Goal: Information Seeking & Learning: Learn about a topic

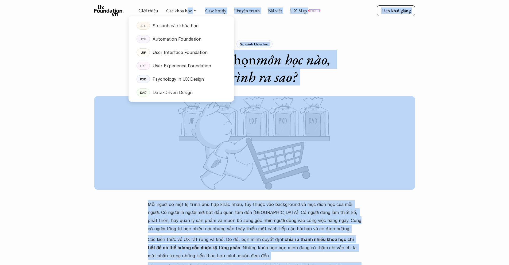
click at [186, 12] on link "Các khóa học" at bounding box center [179, 10] width 26 height 6
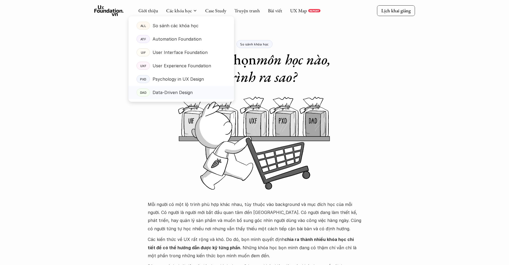
click at [176, 95] on p "Data-Driven Design" at bounding box center [173, 92] width 40 height 8
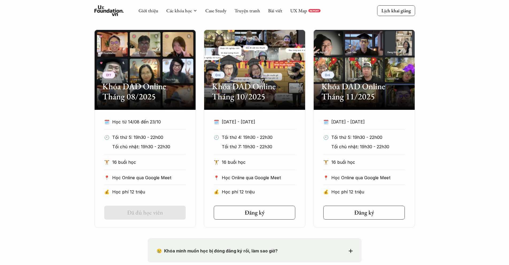
scroll to position [283, 0]
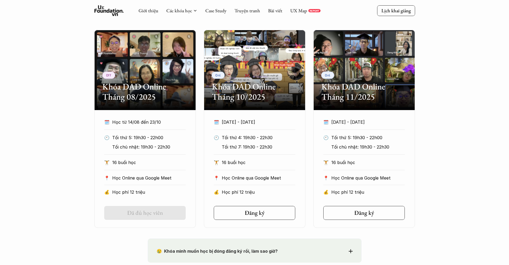
click at [166, 75] on div "Off Khóa DAD Online Tháng 08/2025" at bounding box center [145, 70] width 102 height 80
click at [238, 89] on h2 "Khóa DAD Online Tháng 10/2025" at bounding box center [255, 92] width 86 height 21
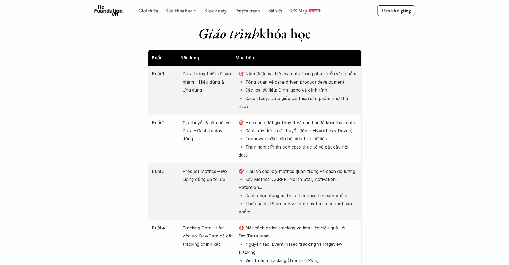
scroll to position [662, 0]
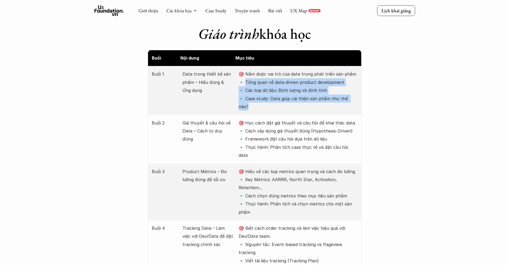
drag, startPoint x: 248, startPoint y: 76, endPoint x: 360, endPoint y: 96, distance: 113.5
click at [360, 96] on div "Buổi 1 Data trong thiết kế sản phẩm – Hiểu đúng & Ứng dụng 🎯 Nắm được vai trò c…" at bounding box center [255, 90] width 214 height 49
click at [347, 91] on p "🎯 Nắm được vai trò của data trong phát triển sản phẩm 🔹 Tổng quan về data-drive…" at bounding box center [298, 90] width 119 height 41
drag, startPoint x: 366, startPoint y: 89, endPoint x: 249, endPoint y: 75, distance: 118.0
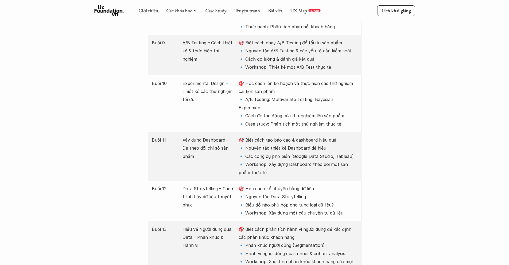
scroll to position [918, 0]
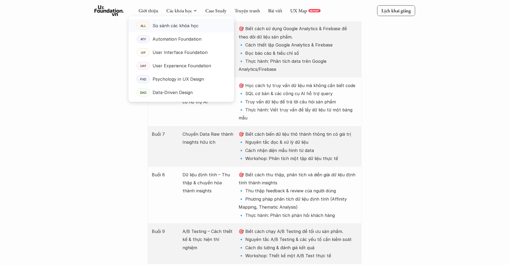
click at [181, 27] on p "So sánh các khóa học" at bounding box center [176, 26] width 46 height 8
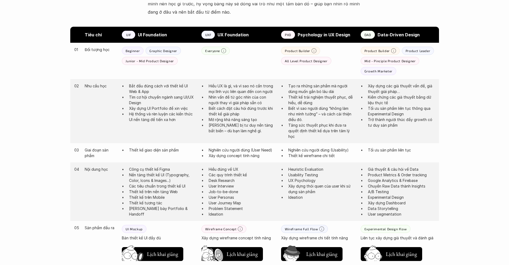
scroll to position [312, 0]
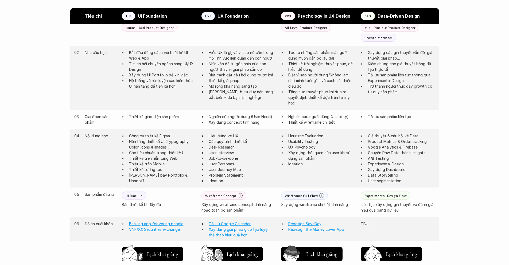
drag, startPoint x: 398, startPoint y: 106, endPoint x: 392, endPoint y: 92, distance: 14.6
click at [398, 105] on div "02 Nhu cầu học Bắt đầu đúng cách với thiết kế UI Web & App Tìm cơ hội chuyển ng…" at bounding box center [254, 78] width 369 height 64
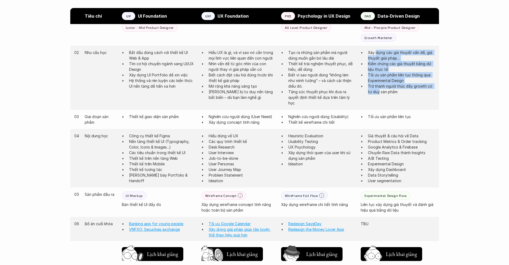
drag, startPoint x: 375, startPoint y: 55, endPoint x: 380, endPoint y: 91, distance: 36.4
click at [380, 91] on ul "Xây dựng các giả thuyết vấn đề, giả thuyết giải pháp… Kiểm chứng các giả thuyết…" at bounding box center [398, 72] width 74 height 45
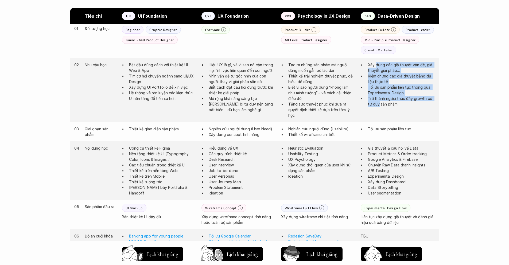
scroll to position [267, 0]
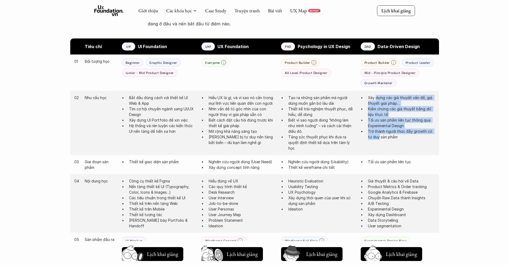
click at [388, 105] on p "Xây dựng các giả thuyết vấn đề, giả thuyết giải pháp…" at bounding box center [401, 100] width 67 height 11
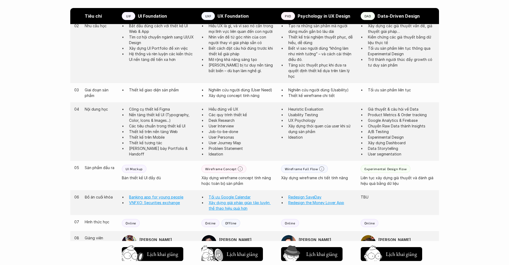
scroll to position [351, 0]
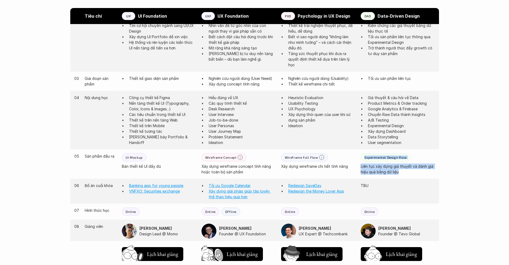
drag, startPoint x: 411, startPoint y: 172, endPoint x: 349, endPoint y: 165, distance: 63.3
click at [348, 165] on div "05 Sản phẩm đầu ra UI Mockup Bản thiết kế UI đầy đủ Wireframe Concept Xây dựng …" at bounding box center [254, 163] width 369 height 29
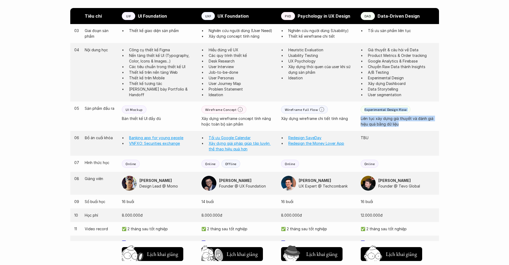
scroll to position [432, 0]
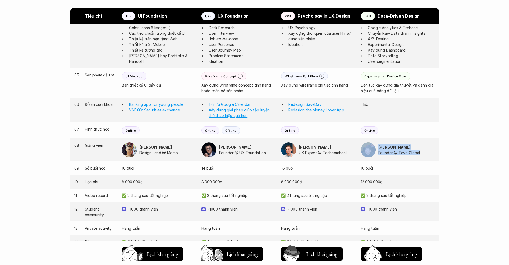
drag, startPoint x: 430, startPoint y: 153, endPoint x: 373, endPoint y: 145, distance: 57.2
click at [373, 145] on div "[PERSON_NAME] Founder @ Tevo Global" at bounding box center [398, 149] width 74 height 15
click at [415, 154] on p "Founder @ Tevo Global" at bounding box center [406, 153] width 57 height 6
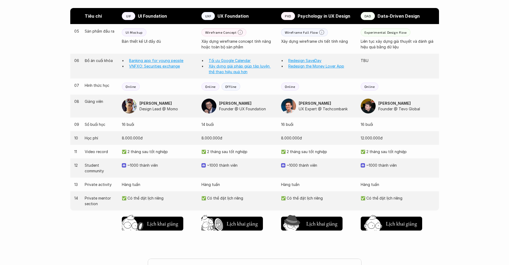
scroll to position [479, 0]
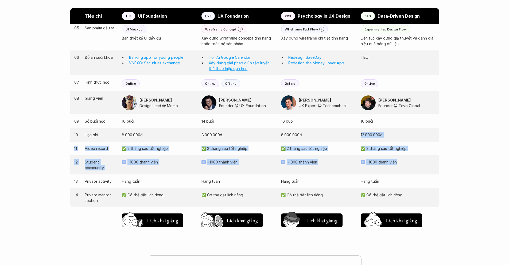
drag, startPoint x: 402, startPoint y: 164, endPoint x: 356, endPoint y: 148, distance: 48.3
click at [343, 135] on div "03 Giai đoạn sản phẩm Thiết kế giao diện sản phẩm Nghiên cứu người dùng (User N…" at bounding box center [254, 87] width 369 height 288
click at [421, 171] on div "12 Student community ~1000 thành viên ~1000 thành viên ~1000 thành viên ~1000 t…" at bounding box center [254, 164] width 369 height 19
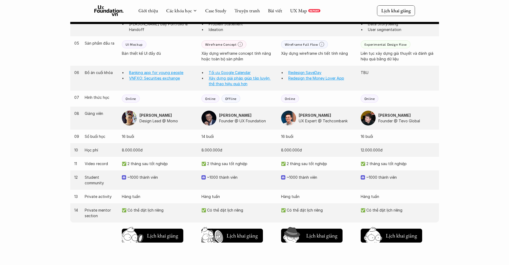
scroll to position [463, 0]
click at [130, 118] on img at bounding box center [129, 118] width 15 height 15
click at [231, 114] on strong "[PERSON_NAME]" at bounding box center [235, 115] width 32 height 5
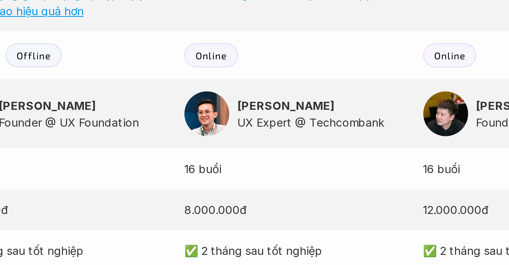
click at [327, 121] on p "UX Expert @ Techcombank" at bounding box center [327, 121] width 57 height 6
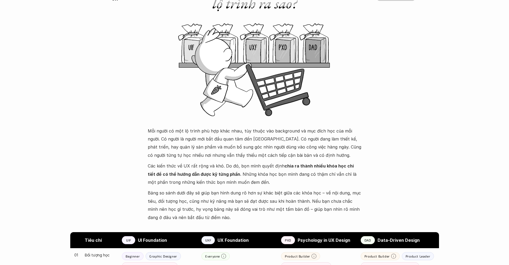
scroll to position [0, 0]
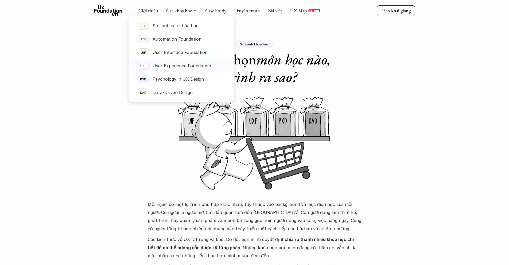
click at [191, 66] on p "User Experience Foundation" at bounding box center [182, 66] width 59 height 8
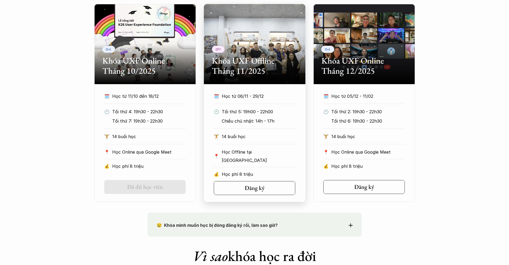
scroll to position [269, 0]
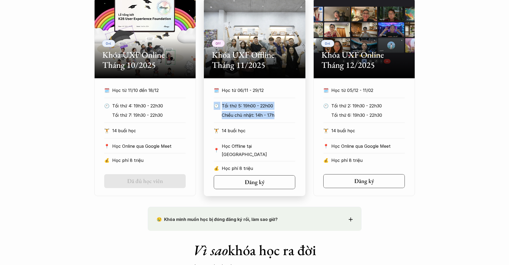
drag, startPoint x: 276, startPoint y: 116, endPoint x: 215, endPoint y: 104, distance: 61.6
click at [215, 104] on div "🕙 Tối thứ 5: 19h00 - 22h00 Chiều chủ nhật: 14h - 17h" at bounding box center [255, 110] width 82 height 17
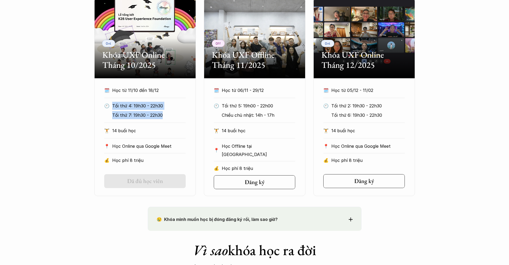
drag, startPoint x: 172, startPoint y: 115, endPoint x: 108, endPoint y: 109, distance: 65.0
click at [108, 109] on div "🕙 Tối thứ 4: 19h30 - 22h30 Tối thứ 7: 19h30 - 22h30" at bounding box center [145, 110] width 82 height 17
click at [168, 114] on p "Tối thứ 7: 19h30 - 22h30" at bounding box center [149, 115] width 74 height 8
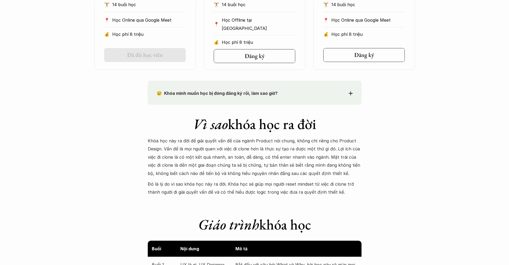
scroll to position [256, 0]
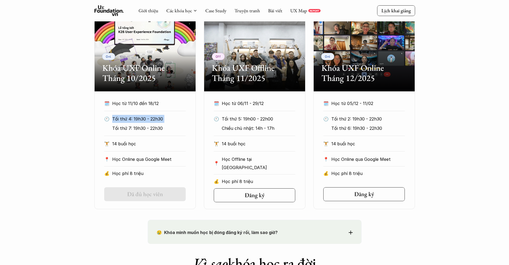
drag, startPoint x: 165, startPoint y: 124, endPoint x: 108, endPoint y: 119, distance: 57.1
click at [108, 119] on div "🕙 Tối thứ 4: 19h30 - 22h30 Tối thứ 7: 19h30 - 22h30" at bounding box center [145, 123] width 82 height 17
click at [172, 129] on p "Tối thứ 7: 19h30 - 22h30" at bounding box center [149, 128] width 74 height 8
drag, startPoint x: 168, startPoint y: 132, endPoint x: 120, endPoint y: 125, distance: 47.7
click at [120, 125] on p "Tối thứ 7: 19h30 - 22h30" at bounding box center [149, 128] width 74 height 8
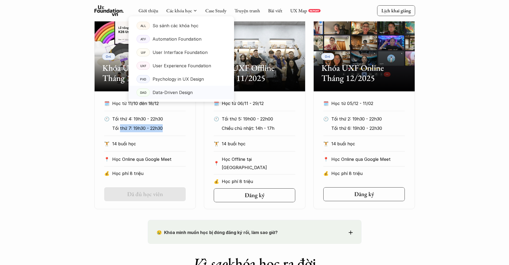
click at [199, 89] on div "Data-Driven Design" at bounding box center [190, 92] width 74 height 8
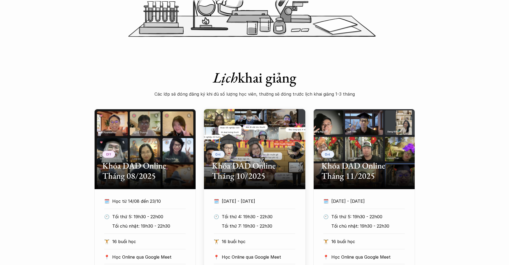
scroll to position [298, 0]
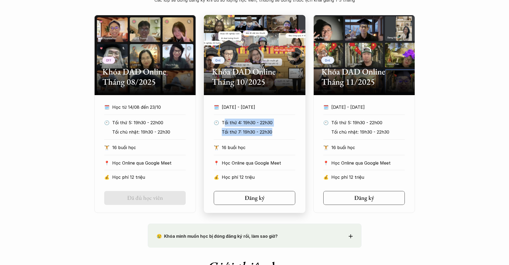
drag, startPoint x: 226, startPoint y: 122, endPoint x: 282, endPoint y: 132, distance: 57.3
click at [282, 132] on div "Tối thứ 4: 19h30 - 22h30 Tối thứ 7: 19h30 - 22h30" at bounding box center [259, 127] width 74 height 17
click at [286, 126] on p "Tối thứ 4: 19h30 - 22h30" at bounding box center [259, 123] width 74 height 8
drag, startPoint x: 273, startPoint y: 132, endPoint x: 219, endPoint y: 118, distance: 55.6
click at [219, 118] on div "🗓️ [DATE] - [DATE] 🕙 Tối thứ 4: 19h30 - 22h30 Tối thứ 7: 19h30 - 22h30 🏋️ 16 bu…" at bounding box center [255, 143] width 98 height 81
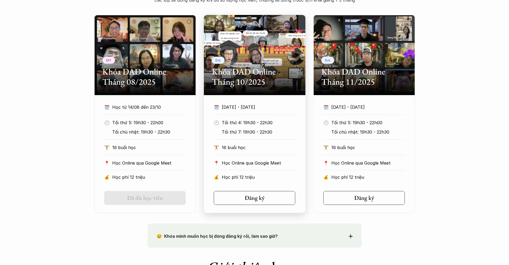
click at [269, 124] on p "Tối thứ 4: 19h30 - 22h30" at bounding box center [259, 123] width 74 height 8
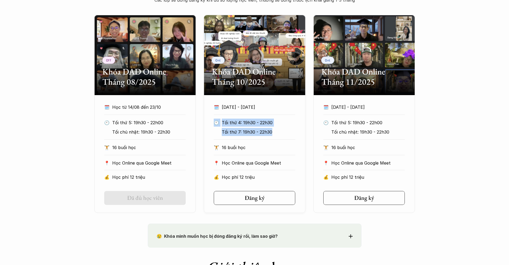
drag, startPoint x: 281, startPoint y: 132, endPoint x: 200, endPoint y: 114, distance: 82.4
click at [200, 114] on div "Off Khóa DAD Online Tháng 08/2025 🗓️ Học từ 14/08 đến 23/10 🕙 Tối thứ 5: 19h30 …" at bounding box center [254, 114] width 321 height 198
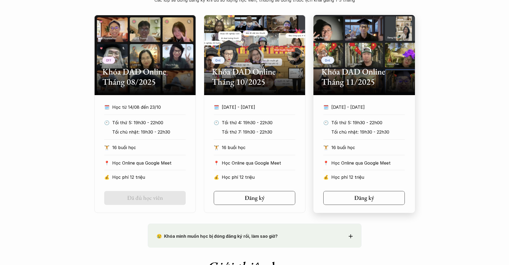
click at [325, 121] on p "🕙" at bounding box center [325, 123] width 5 height 8
click at [464, 126] on div "Off Khóa DAD Online Tháng 08/2025 🗓️ Học từ 14/08 đến 23/10 🕙 Tối thứ 5: 19h30 …" at bounding box center [254, 114] width 509 height 198
